Goal: Information Seeking & Learning: Learn about a topic

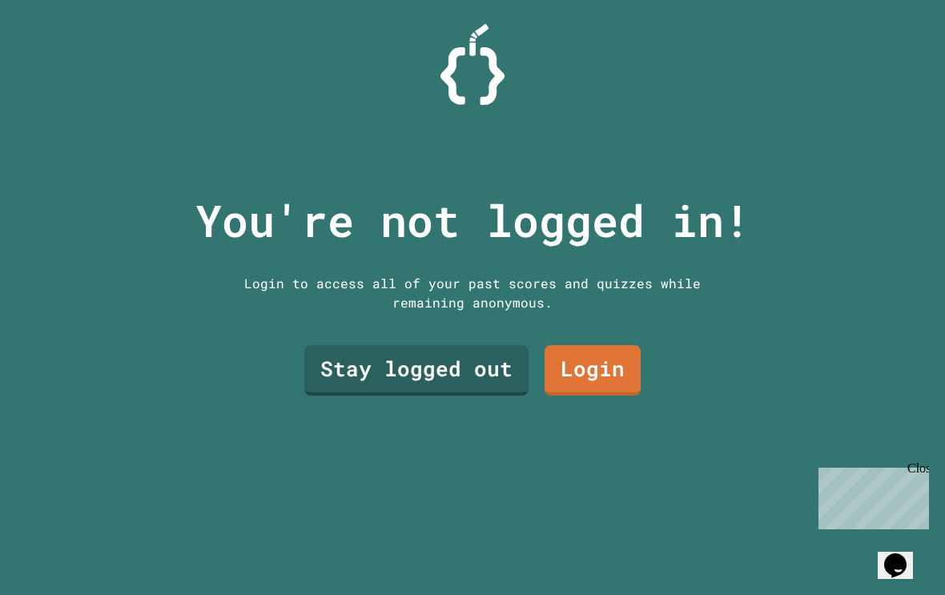
click at [486, 395] on link "Stay logged out" at bounding box center [416, 370] width 224 height 50
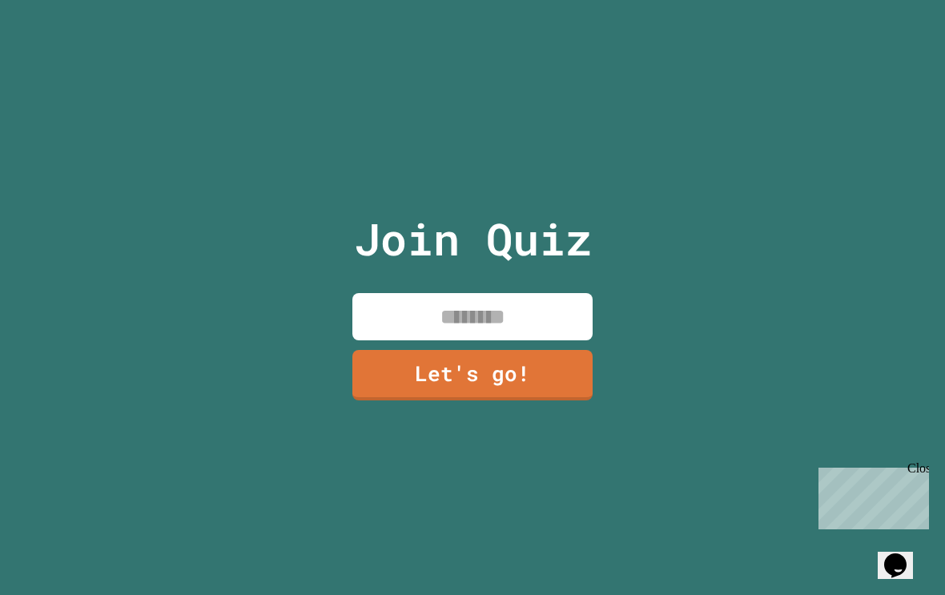
click at [561, 336] on input at bounding box center [472, 316] width 240 height 47
type input "*"
type input "**********"
click at [546, 401] on link "Let's go!" at bounding box center [472, 375] width 240 height 50
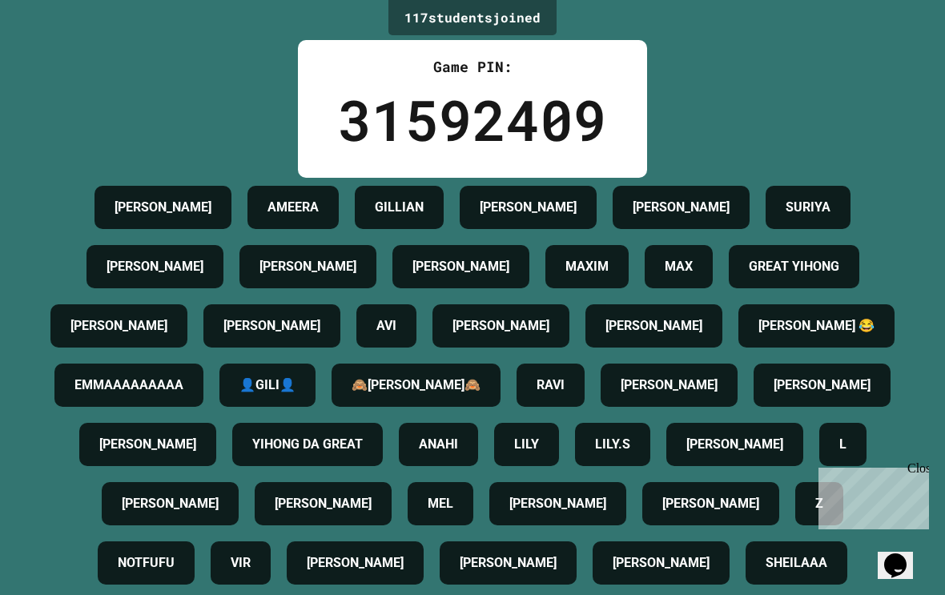
click at [924, 470] on div "Close" at bounding box center [918, 471] width 20 height 20
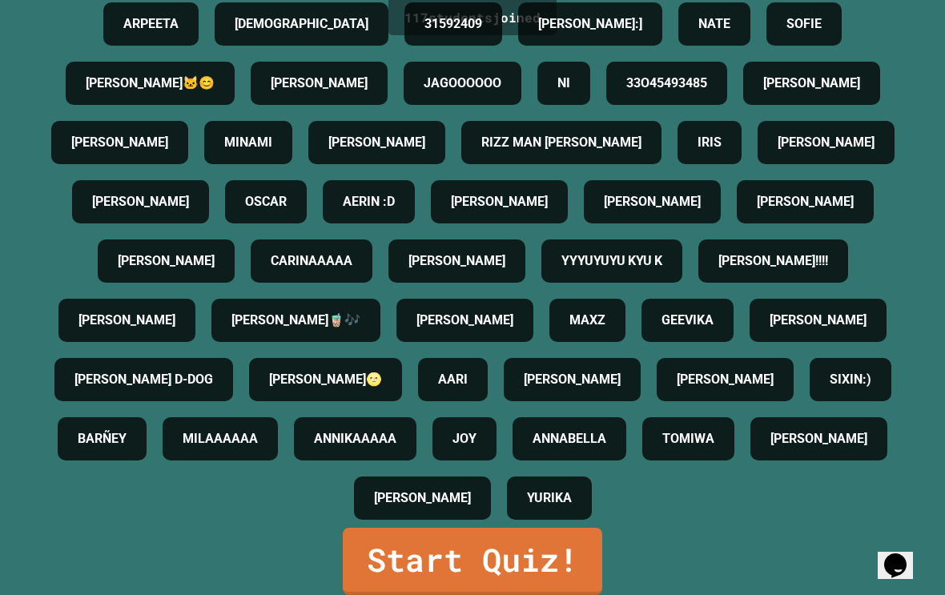
scroll to position [26, 0]
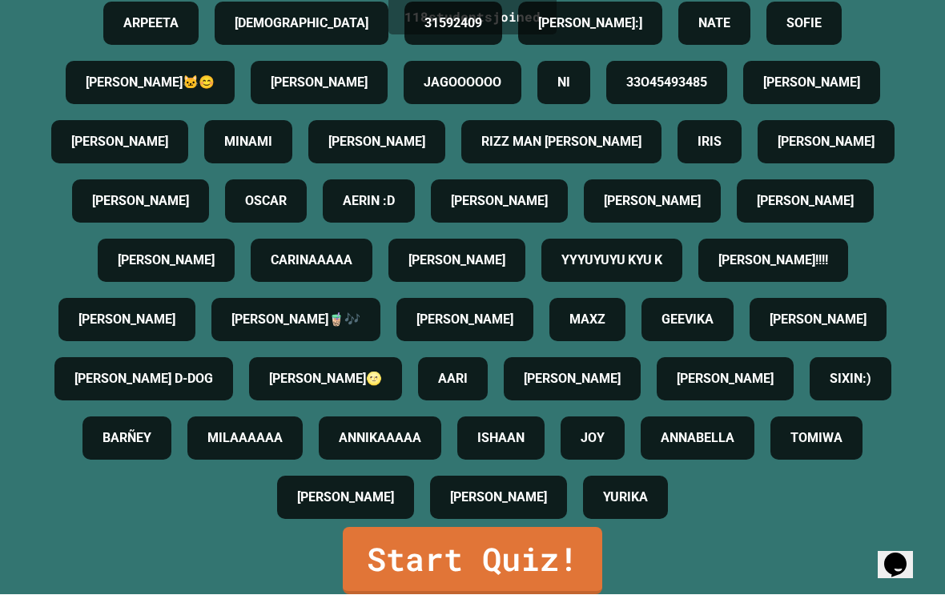
click at [457, 568] on link "Start Quiz!" at bounding box center [473, 561] width 260 height 67
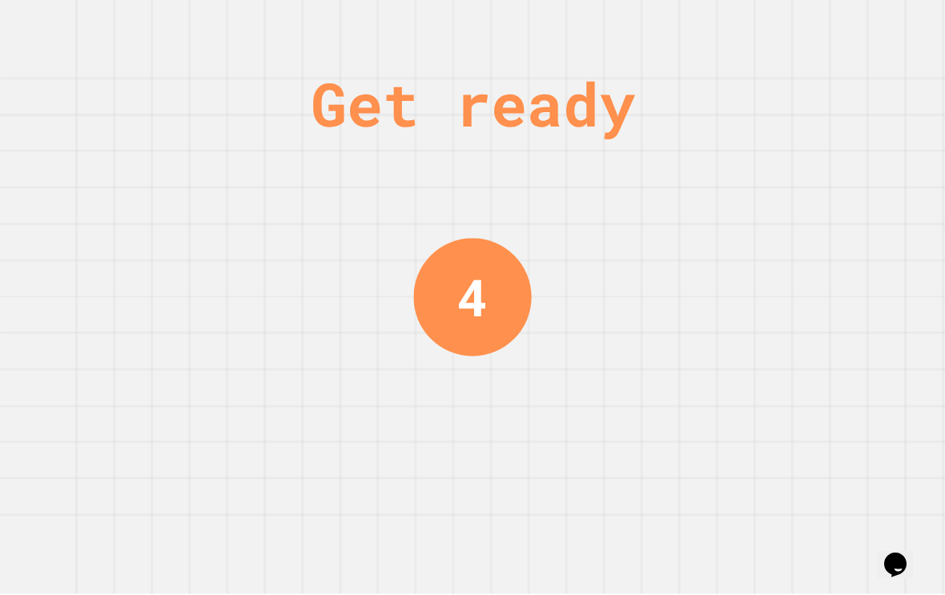
scroll to position [0, 0]
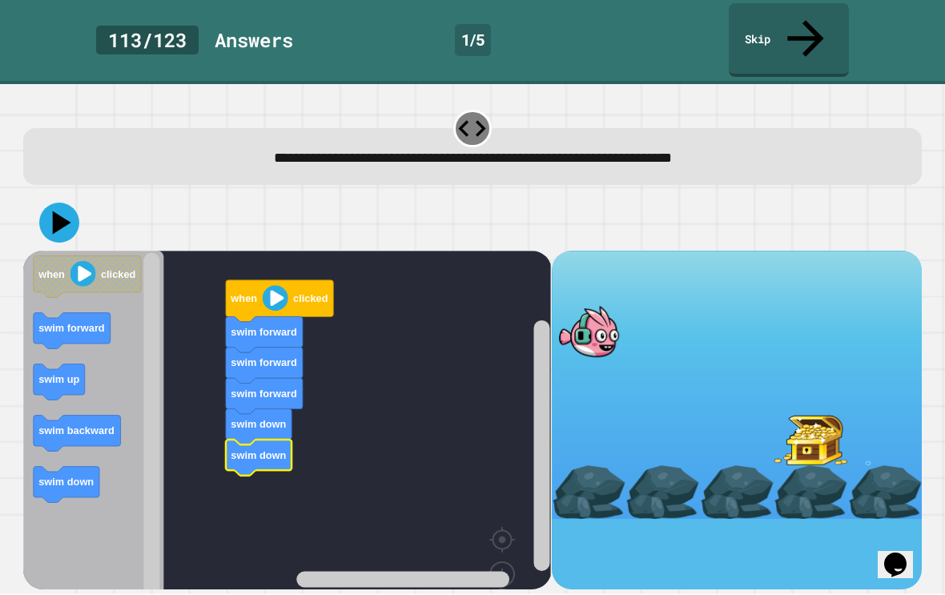
click at [54, 203] on icon at bounding box center [59, 223] width 40 height 40
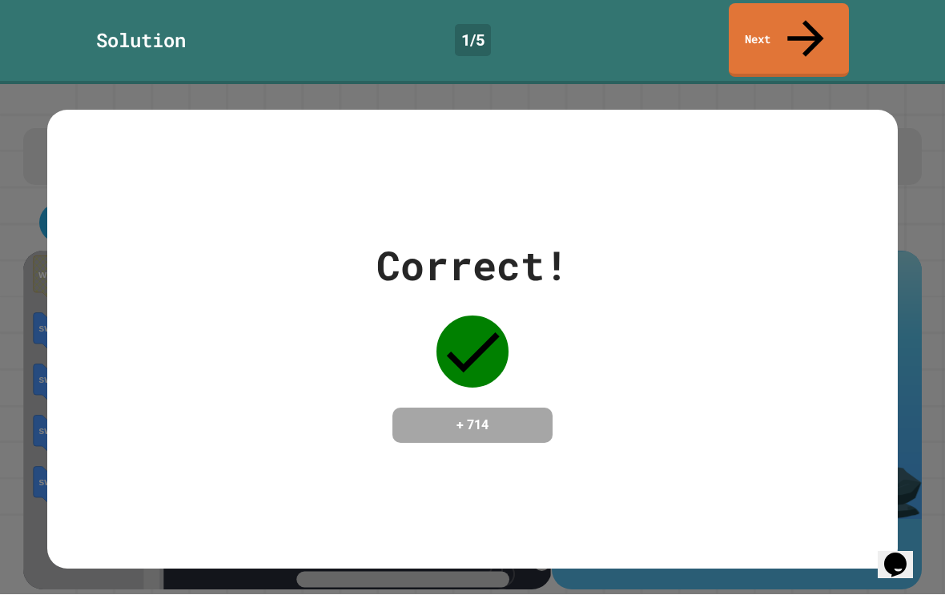
click at [448, 327] on icon at bounding box center [473, 352] width 72 height 72
click at [490, 316] on icon at bounding box center [473, 352] width 72 height 72
click at [818, 9] on link "Next" at bounding box center [789, 41] width 120 height 74
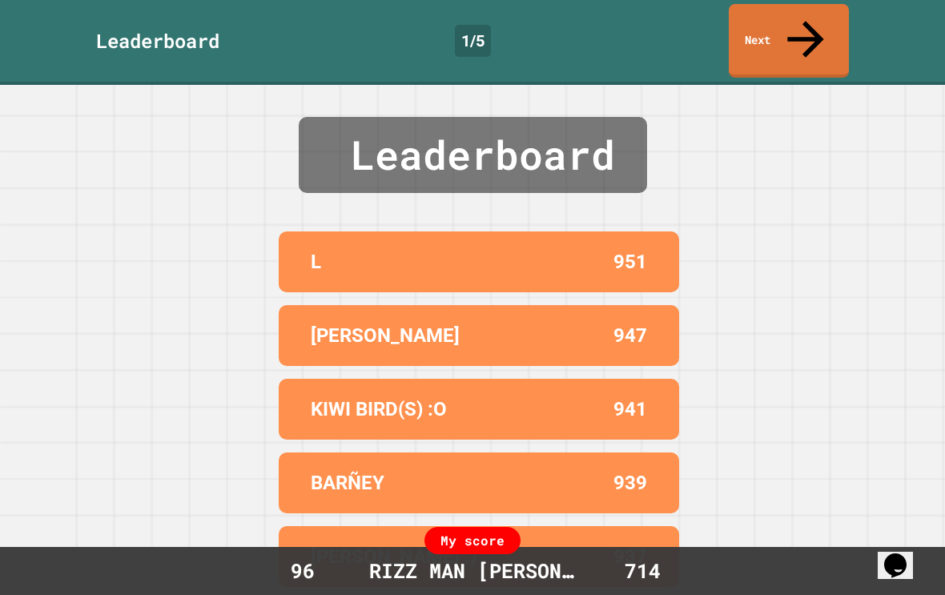
click at [816, 25] on link "Next" at bounding box center [789, 41] width 120 height 74
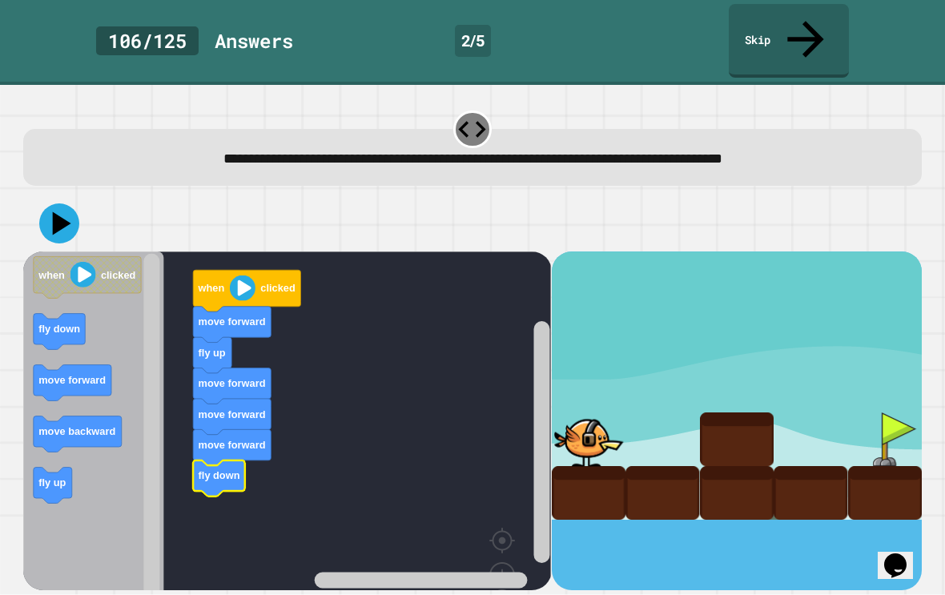
click at [63, 203] on icon at bounding box center [59, 223] width 40 height 40
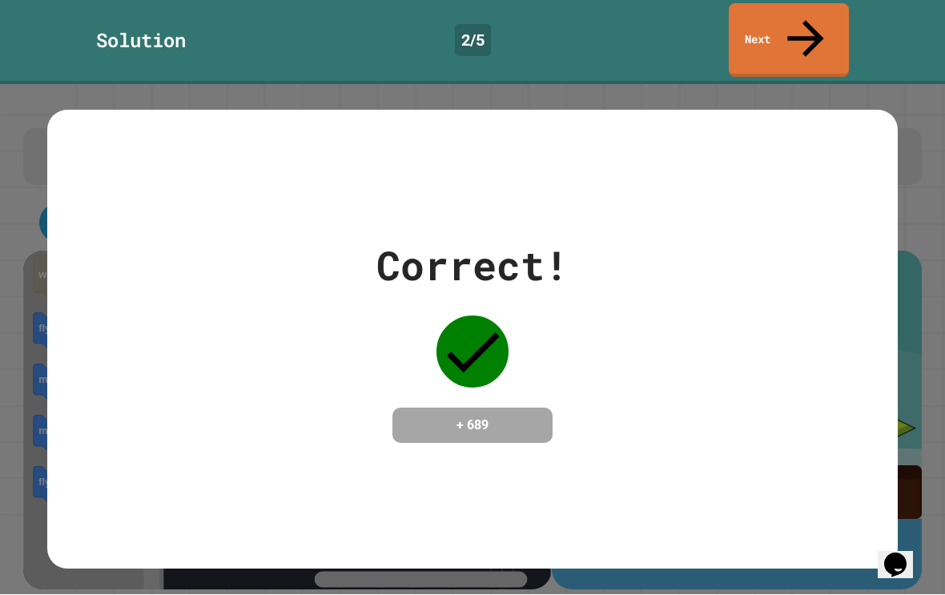
click at [455, 342] on icon at bounding box center [473, 353] width 53 height 40
click at [835, 28] on link "Next" at bounding box center [789, 41] width 120 height 74
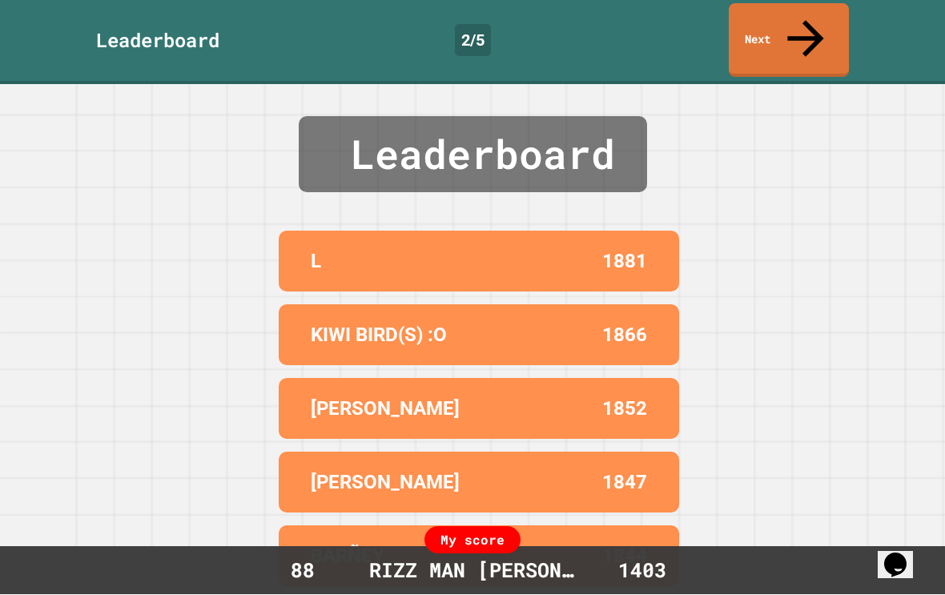
click at [819, 24] on link "Next" at bounding box center [789, 41] width 120 height 74
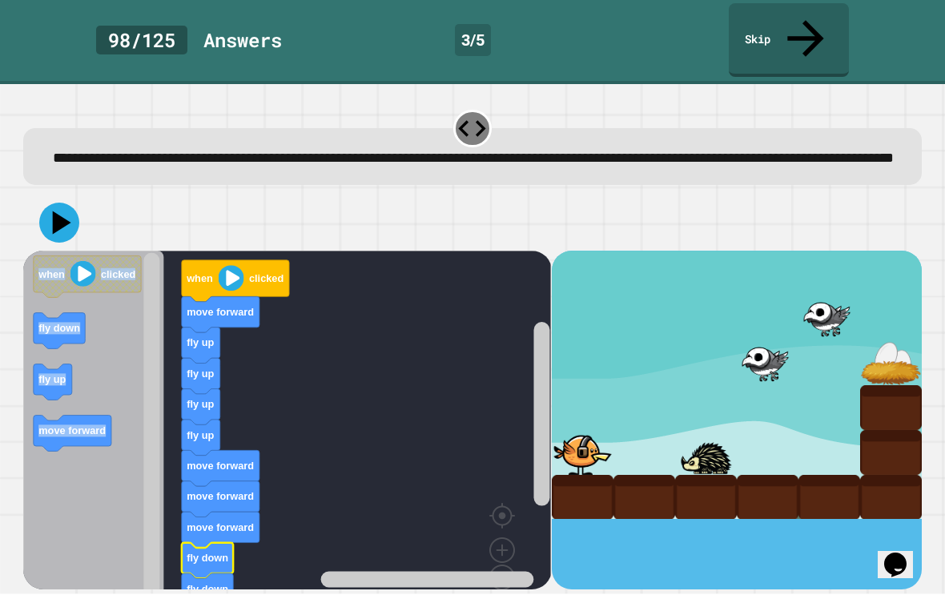
click at [54, 213] on icon at bounding box center [59, 223] width 40 height 40
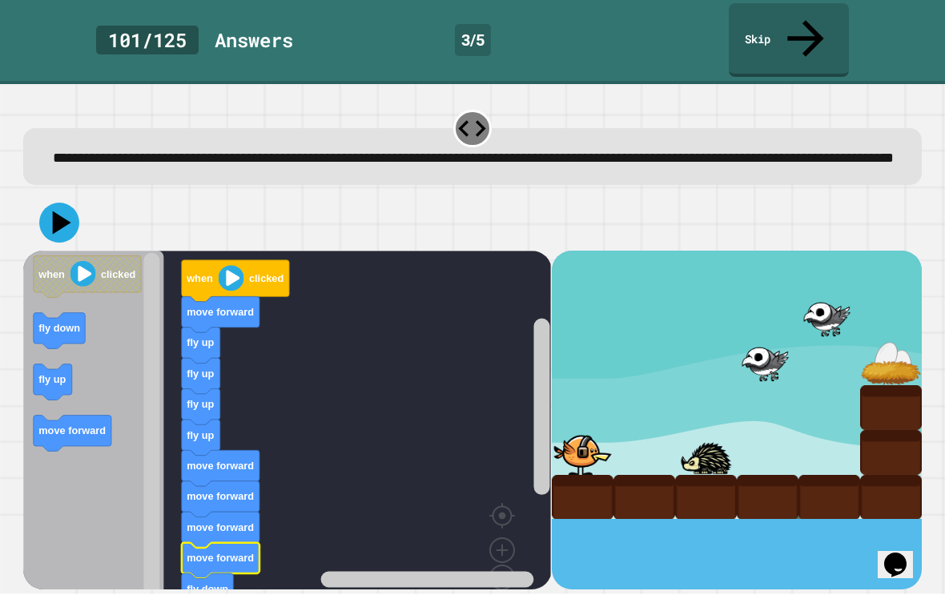
click at [47, 228] on icon at bounding box center [59, 223] width 40 height 40
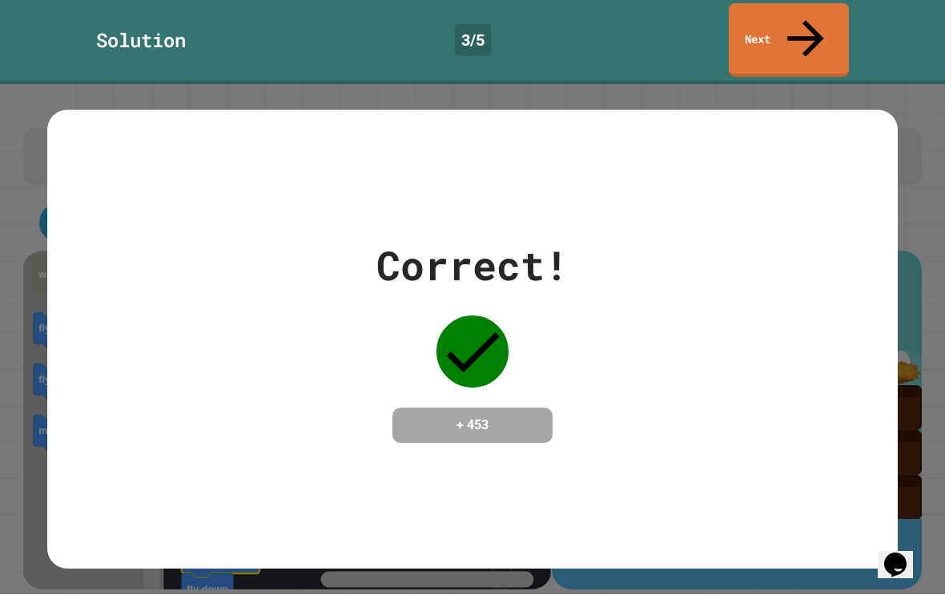
click at [816, 8] on link "Next" at bounding box center [789, 41] width 120 height 74
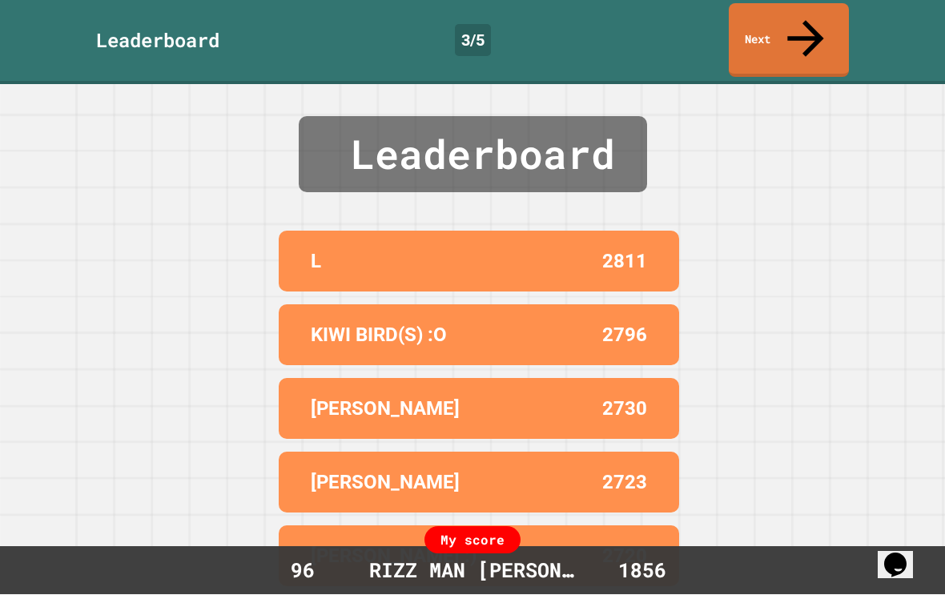
click at [803, 22] on icon at bounding box center [806, 39] width 54 height 54
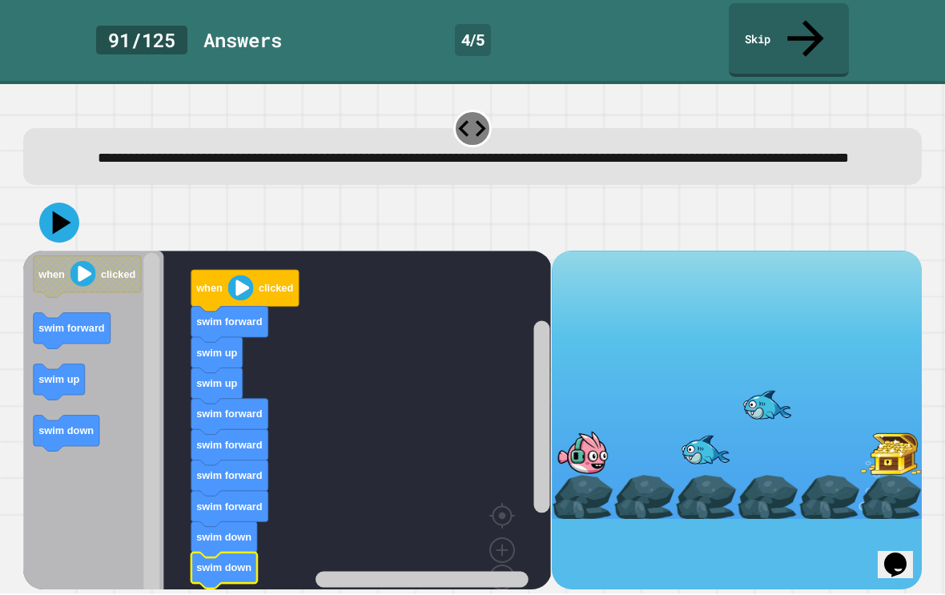
click at [59, 213] on icon at bounding box center [62, 222] width 18 height 23
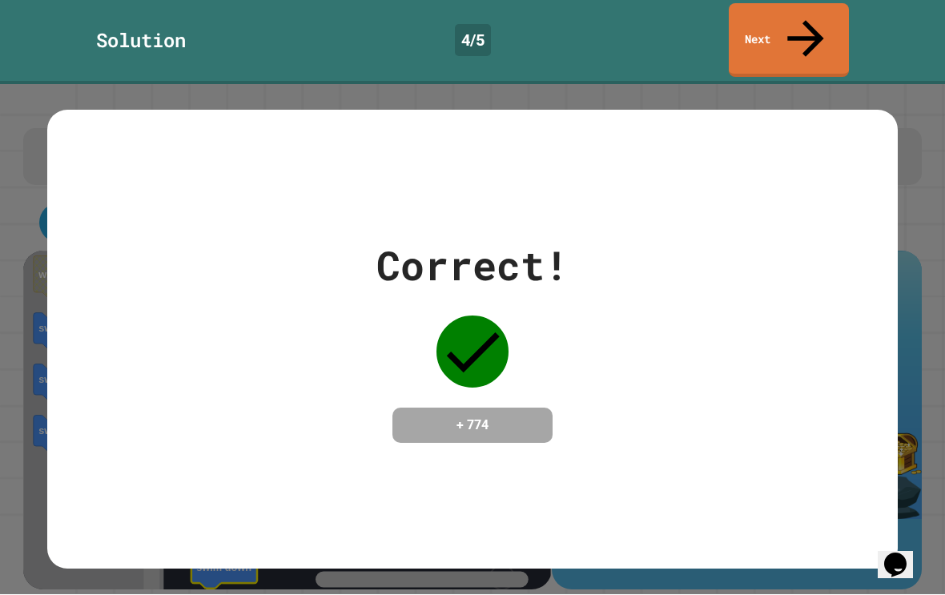
click at [832, 9] on link "Next" at bounding box center [789, 41] width 120 height 74
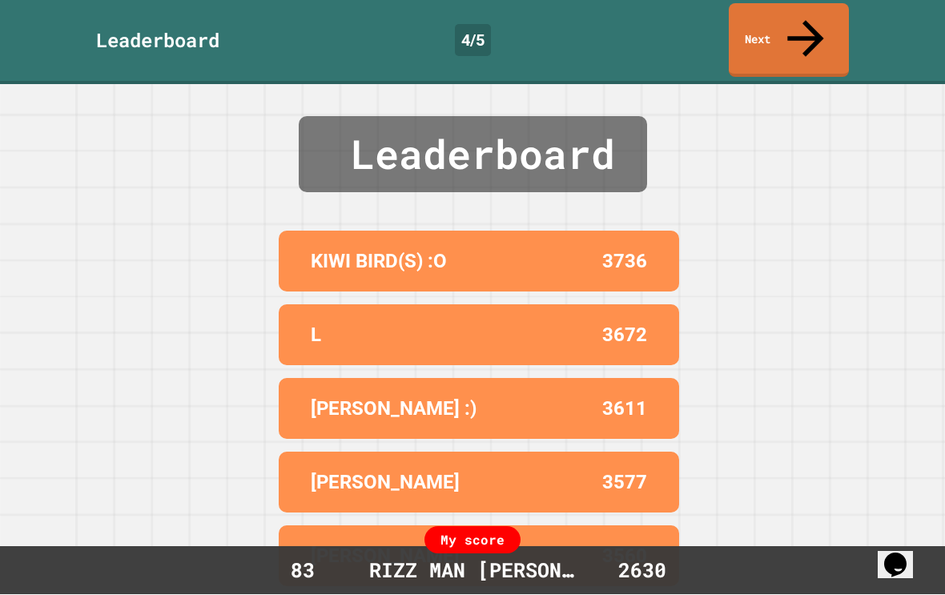
click at [816, 16] on link "Next" at bounding box center [789, 41] width 120 height 74
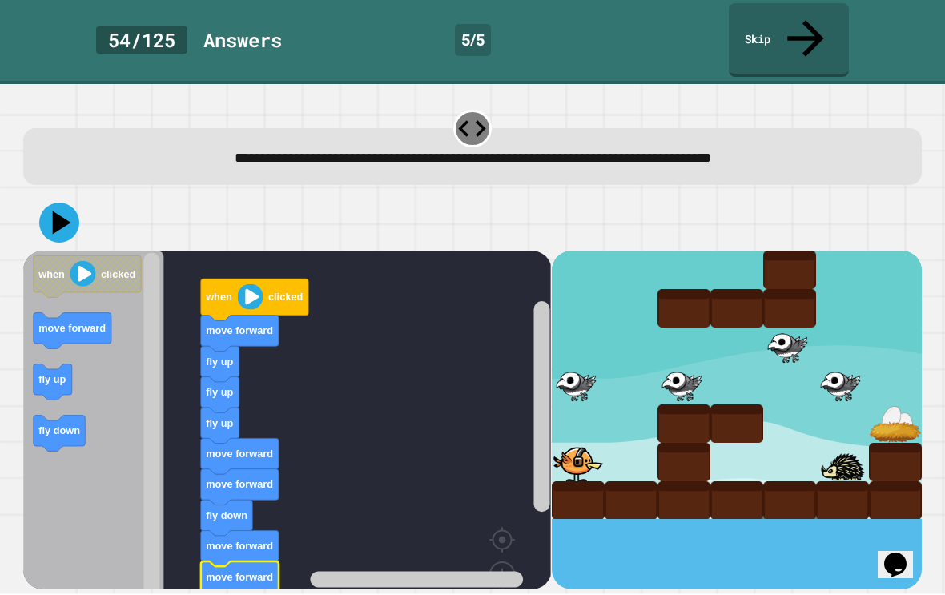
click at [70, 203] on icon at bounding box center [59, 223] width 40 height 40
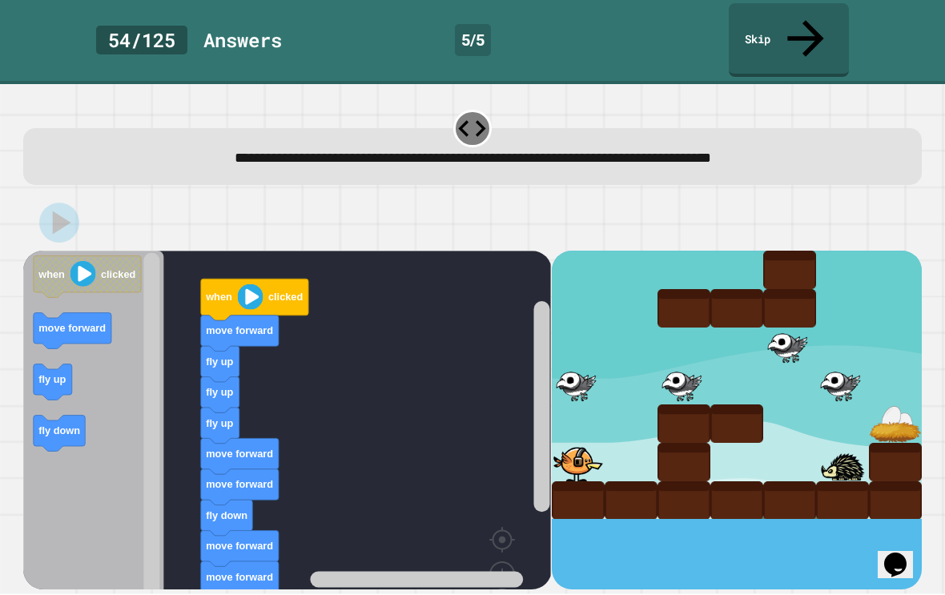
click at [324, 522] on rect "Blockly Workspace" at bounding box center [287, 452] width 528 height 400
click at [75, 262] on image "Blockly Workspace" at bounding box center [83, 275] width 26 height 26
click at [251, 284] on image "Blockly Workspace" at bounding box center [251, 297] width 26 height 26
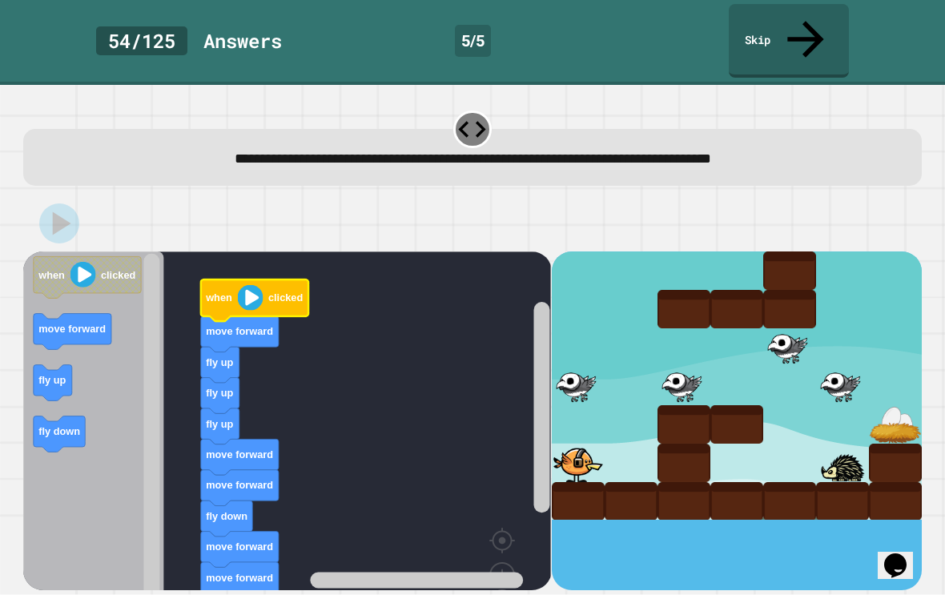
click at [775, 19] on link "Skip" at bounding box center [789, 41] width 120 height 74
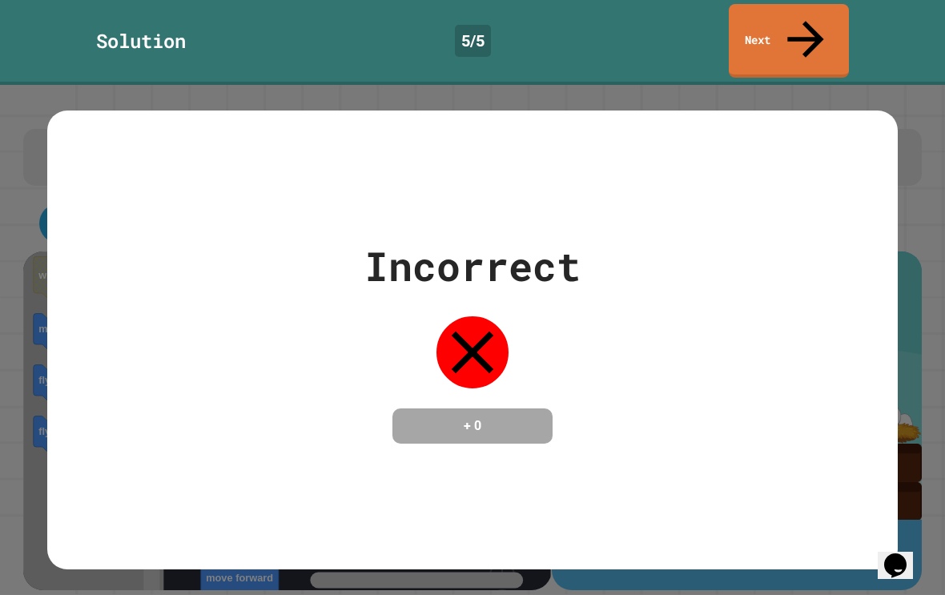
click at [821, 21] on link "Next" at bounding box center [789, 41] width 120 height 74
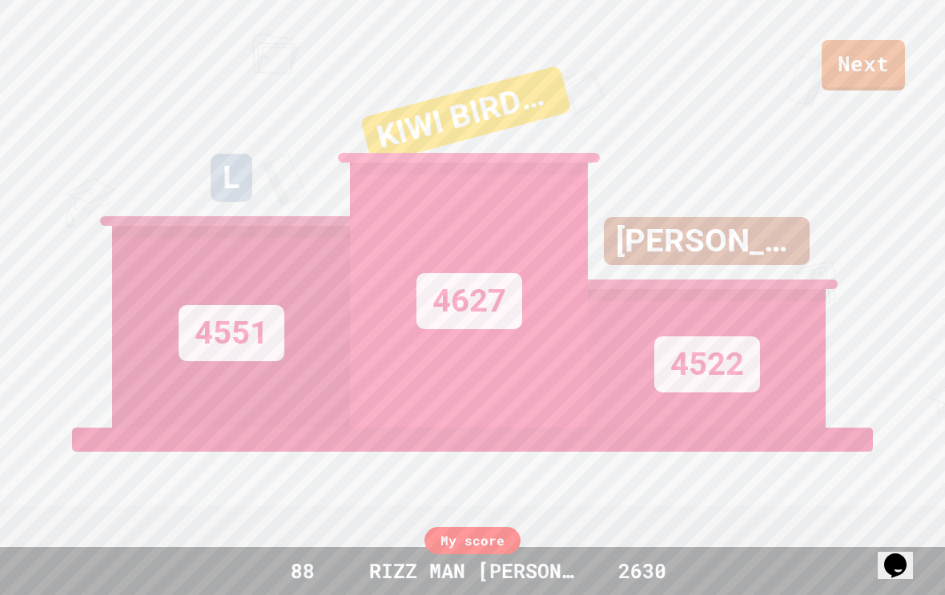
click at [893, 58] on link "Next" at bounding box center [863, 65] width 83 height 50
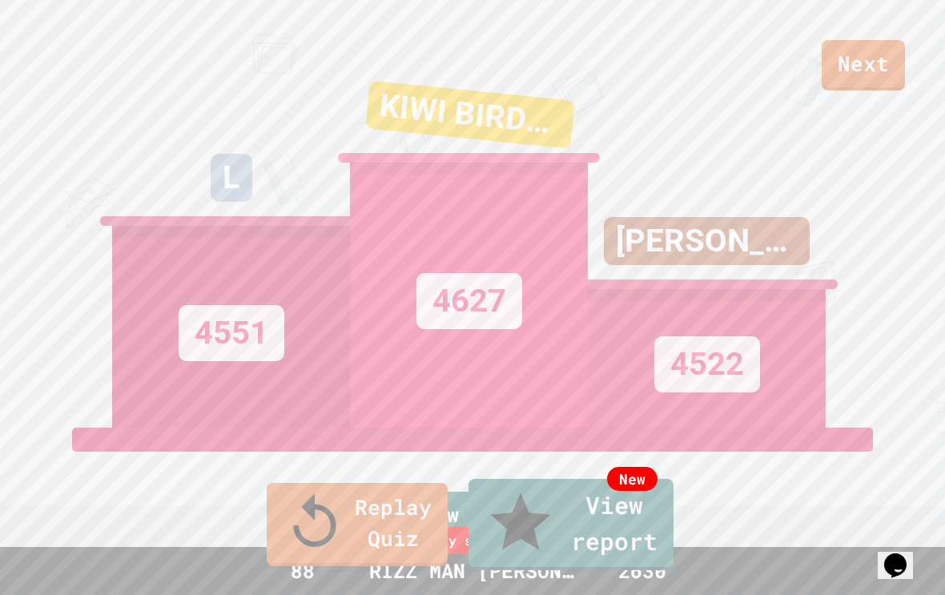
type textarea "**********"
